Goal: Task Accomplishment & Management: Manage account settings

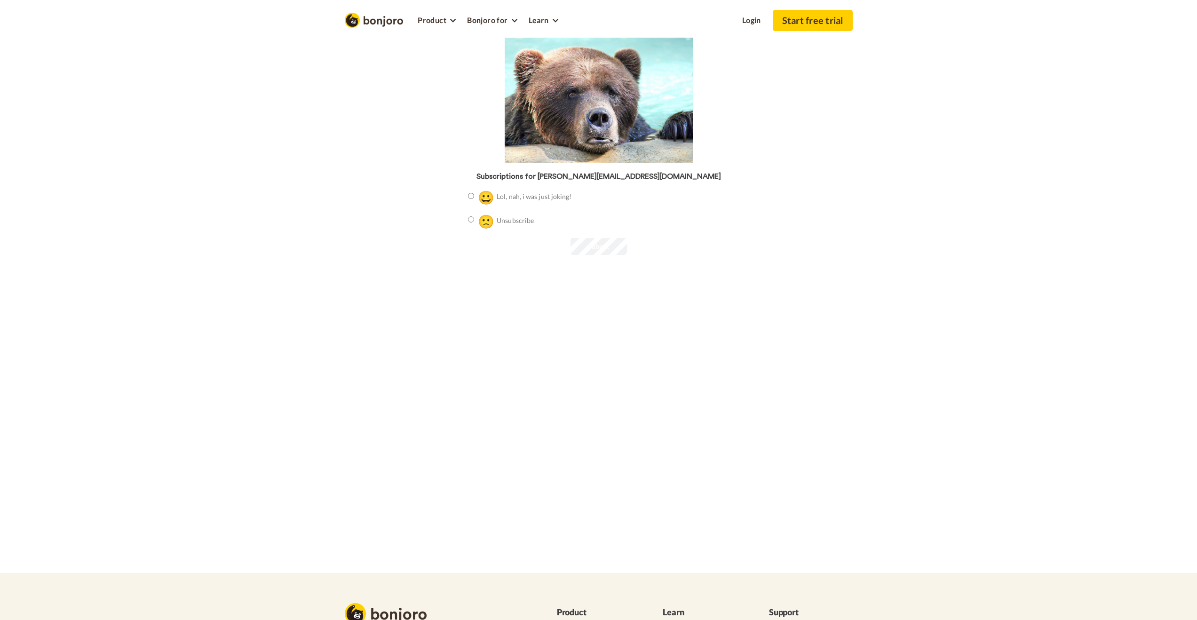
click at [605, 255] on div "Subscriptions for beatrice.s@princetonreview.com.au 😀 Lol, nah, i was just joki…" at bounding box center [598, 150] width 275 height 224
